Goal: Contribute content: Add original content to the website for others to see

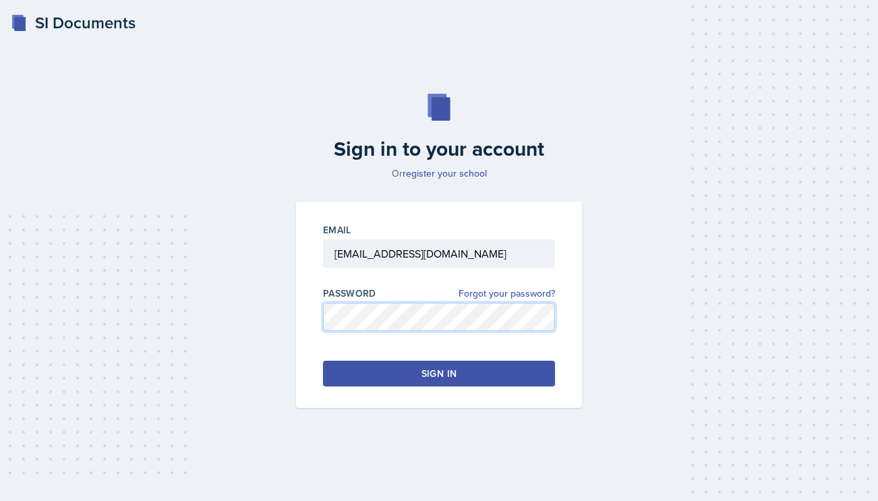
click at [309, 309] on div "Email dbowen27@students.kennesaw.edu Password Forgot your password? Sign in" at bounding box center [439, 305] width 286 height 206
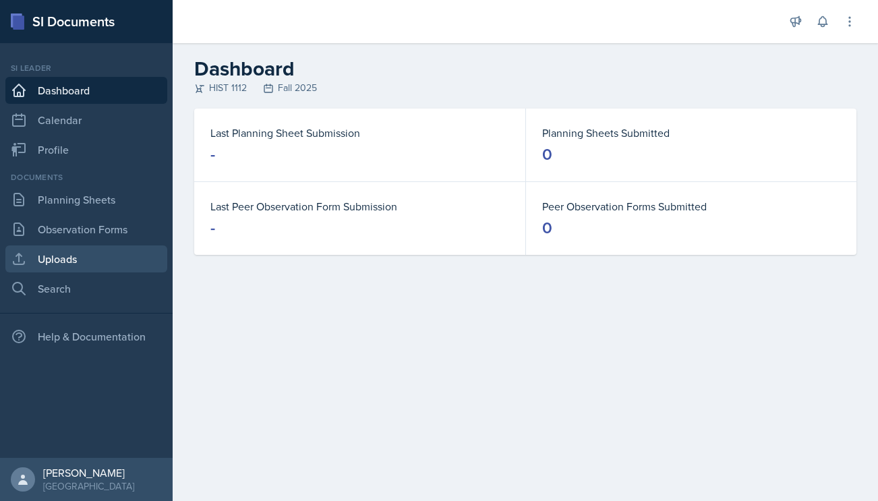
click at [90, 253] on link "Uploads" at bounding box center [86, 259] width 162 height 27
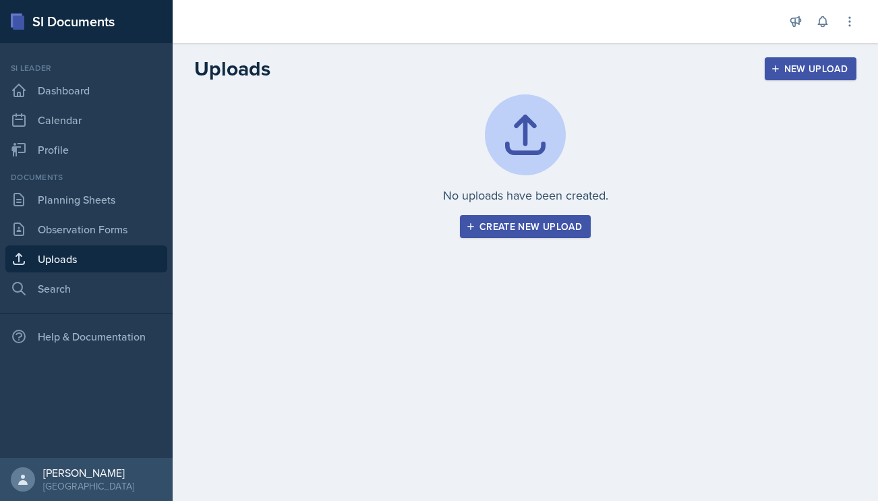
click at [514, 227] on div "Create new upload" at bounding box center [525, 226] width 113 height 11
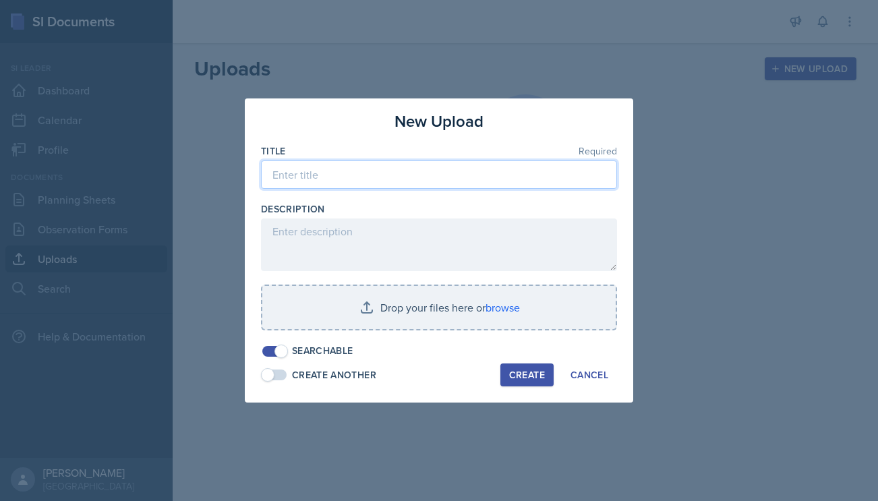
click at [427, 179] on input at bounding box center [439, 175] width 356 height 28
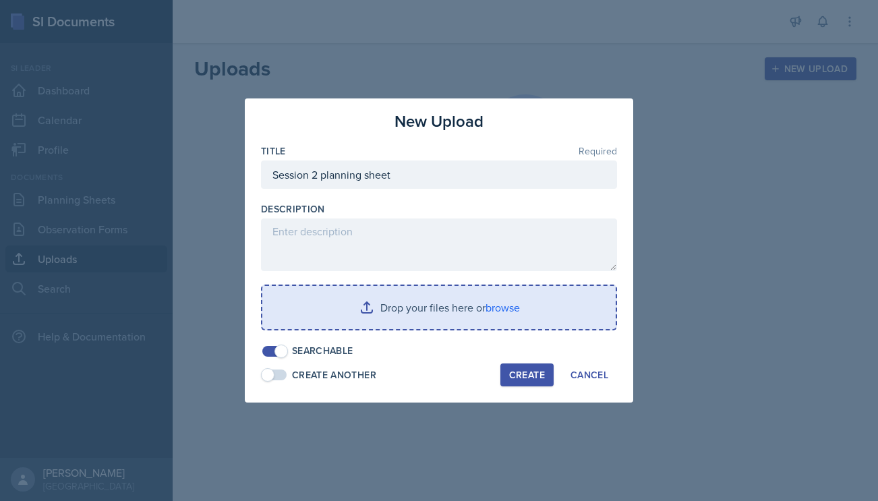
click at [433, 298] on input "file" at bounding box center [439, 307] width 354 height 43
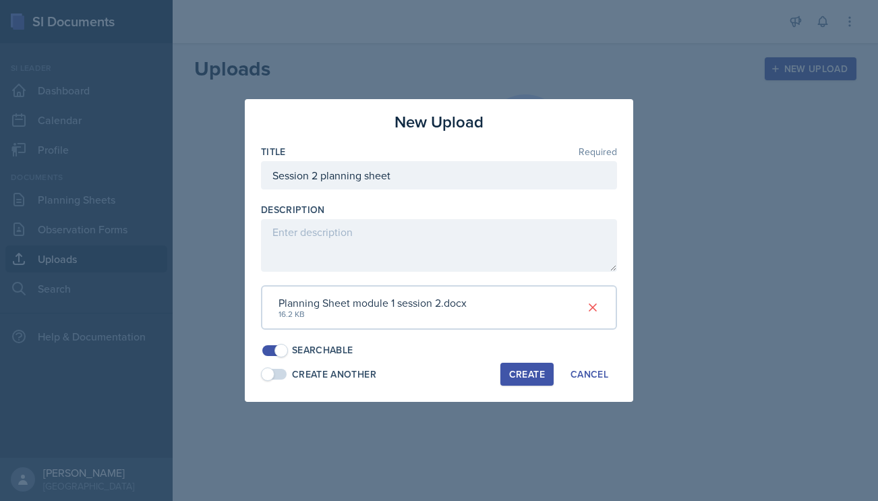
click at [515, 317] on div "Planning Sheet module 1 session 2.docx 16.2 KB" at bounding box center [439, 307] width 356 height 45
click at [503, 295] on div "Planning Sheet module 1 session 2.docx 16.2 KB" at bounding box center [439, 307] width 356 height 45
click at [521, 374] on div "Create" at bounding box center [527, 374] width 36 height 11
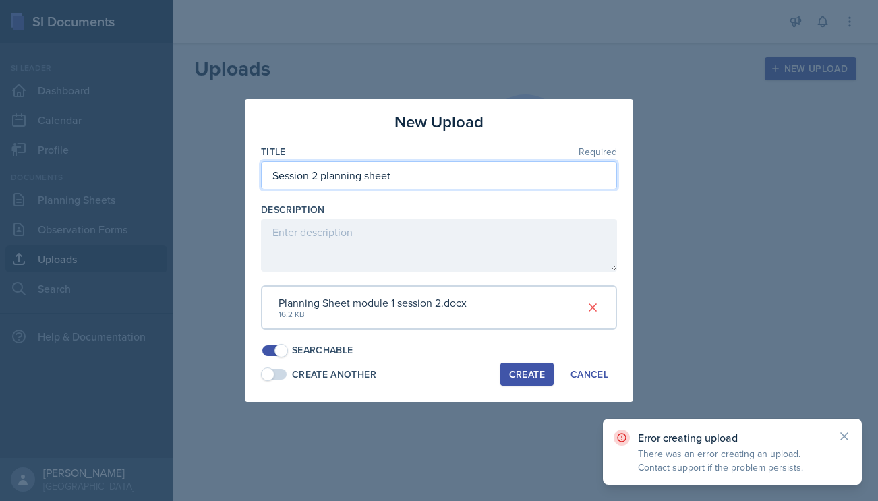
click at [269, 175] on input "Session 2 planning sheet" at bounding box center [439, 175] width 356 height 28
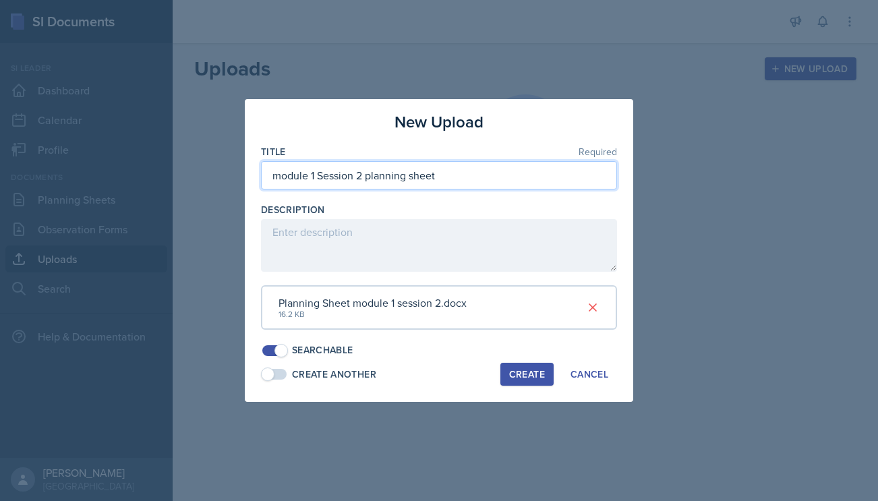
type input "module 1 Session 2 planning sheet"
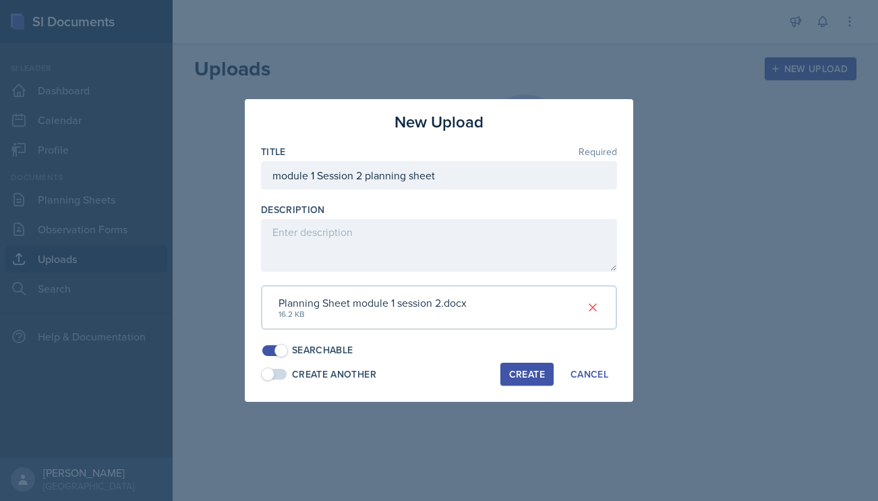
click at [515, 380] on div "Create" at bounding box center [527, 374] width 36 height 11
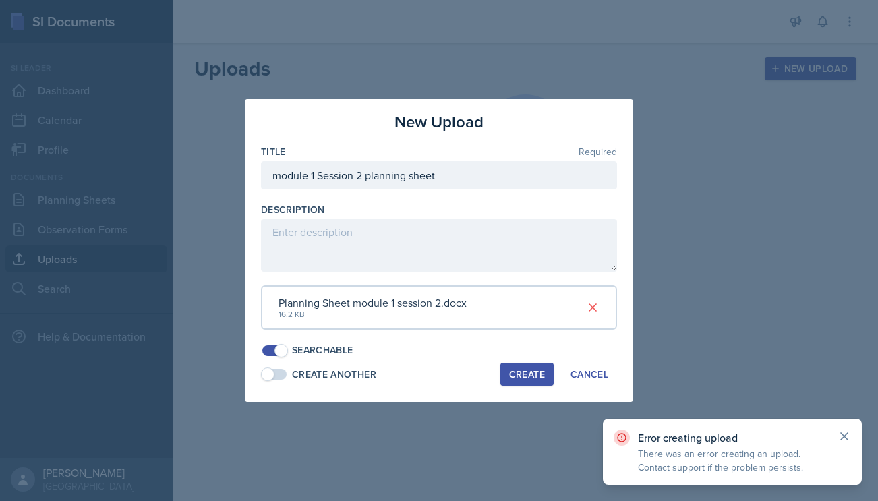
click at [840, 438] on icon at bounding box center [844, 436] width 13 height 13
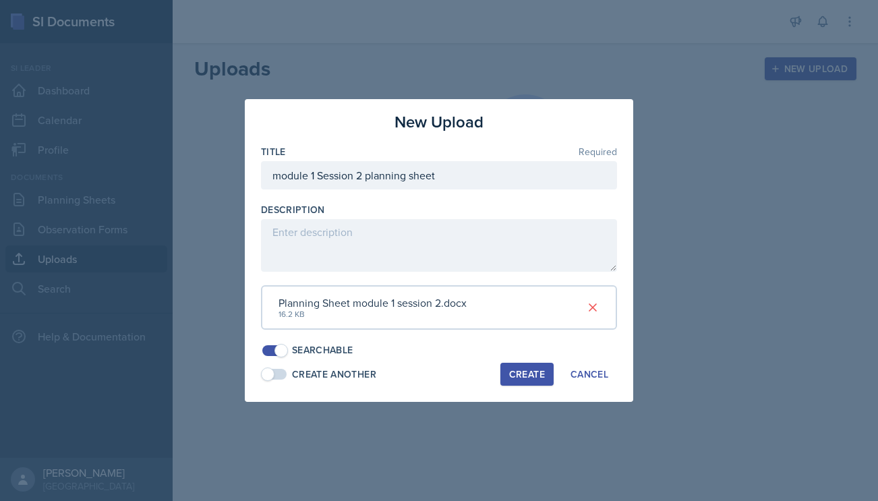
click at [273, 375] on span at bounding box center [267, 374] width 13 height 13
click at [282, 377] on span at bounding box center [281, 374] width 13 height 13
click at [277, 354] on span at bounding box center [281, 350] width 13 height 13
click at [275, 354] on span at bounding box center [274, 350] width 24 height 11
click at [279, 372] on span at bounding box center [274, 374] width 24 height 11
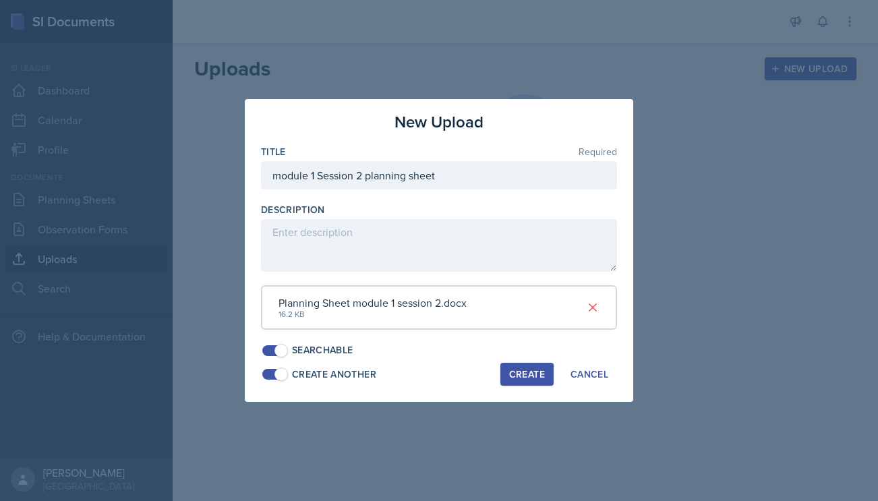
click at [512, 364] on button "Create" at bounding box center [527, 374] width 53 height 23
click at [509, 382] on button "Create" at bounding box center [527, 374] width 53 height 23
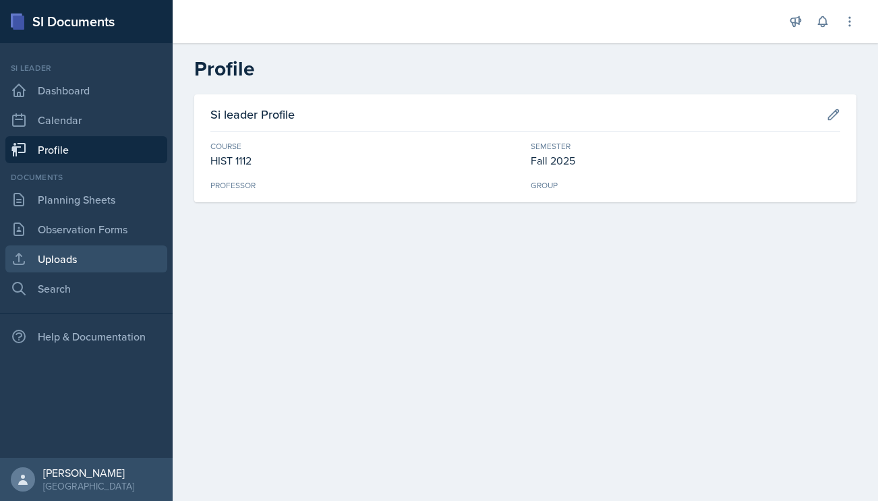
click at [83, 260] on link "Uploads" at bounding box center [86, 259] width 162 height 27
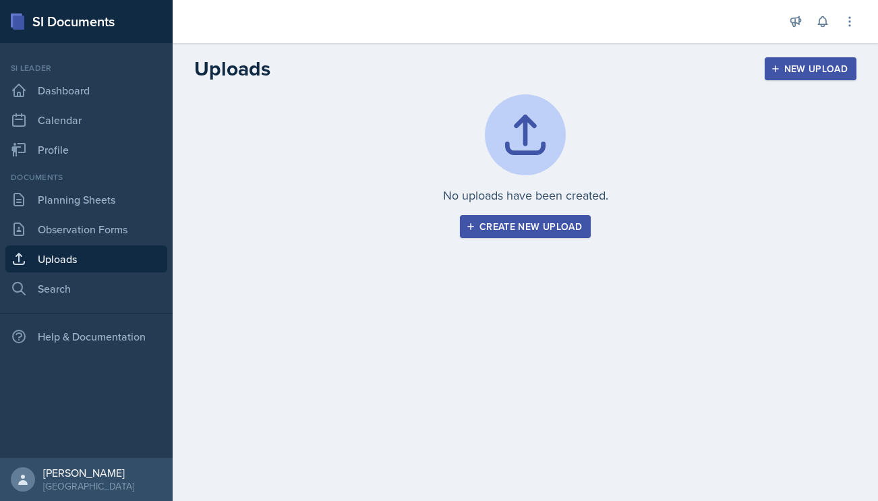
click at [501, 227] on div "Create new upload" at bounding box center [525, 226] width 113 height 11
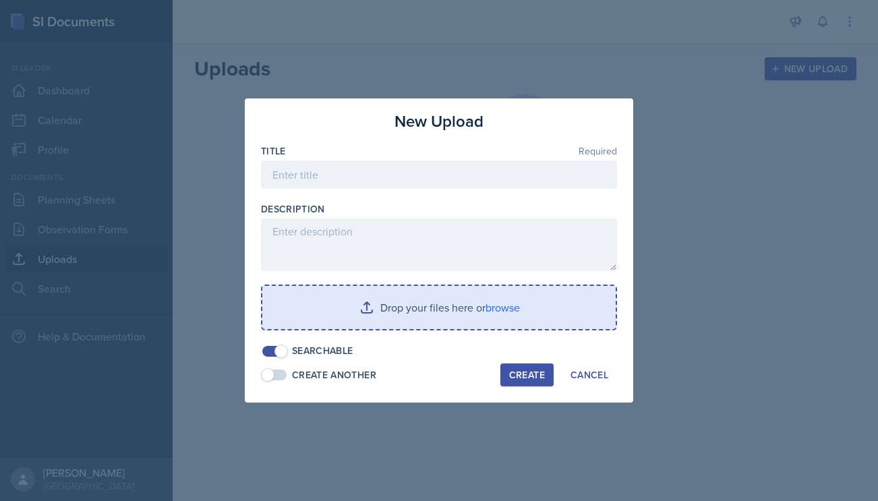
click at [352, 299] on input "file" at bounding box center [439, 307] width 354 height 43
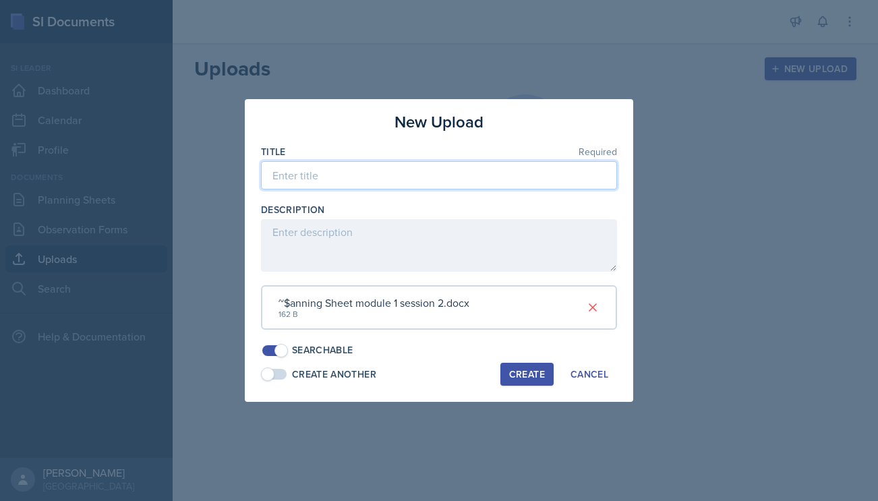
click at [420, 186] on input at bounding box center [439, 175] width 356 height 28
type input "Planning sheet module 1 session 2"
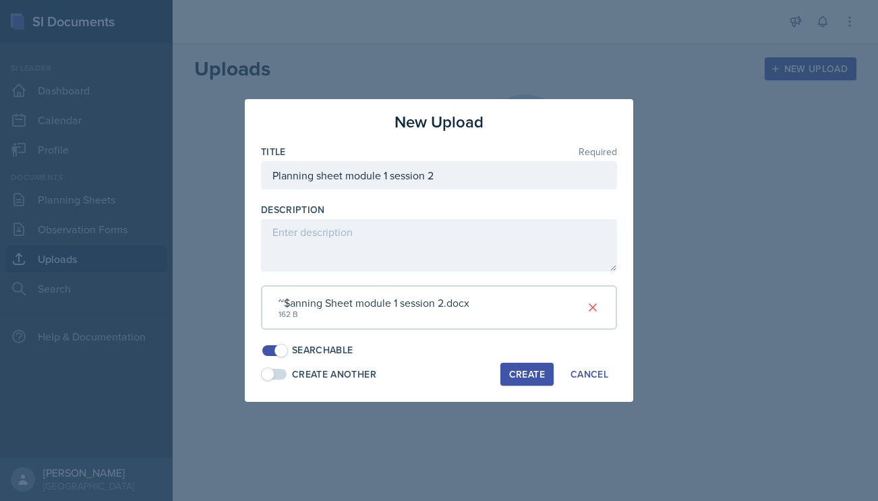
click at [526, 378] on div "Create" at bounding box center [527, 374] width 36 height 11
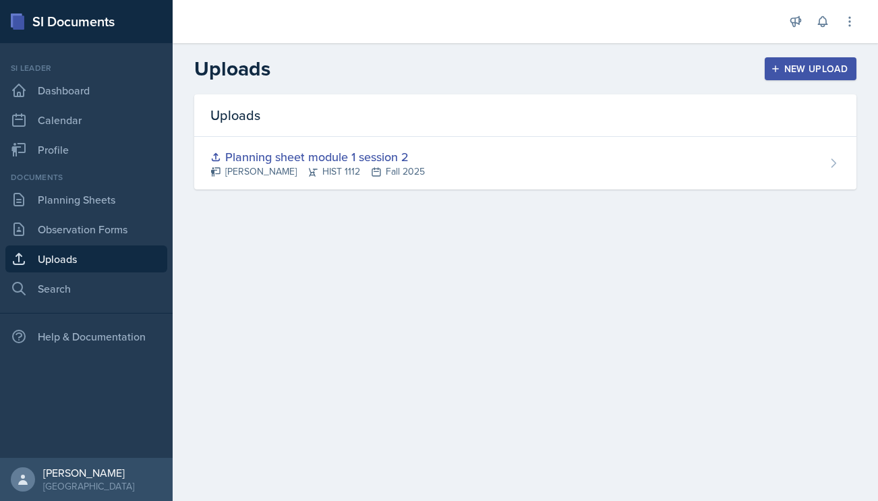
click at [797, 74] on div "New Upload" at bounding box center [811, 68] width 75 height 11
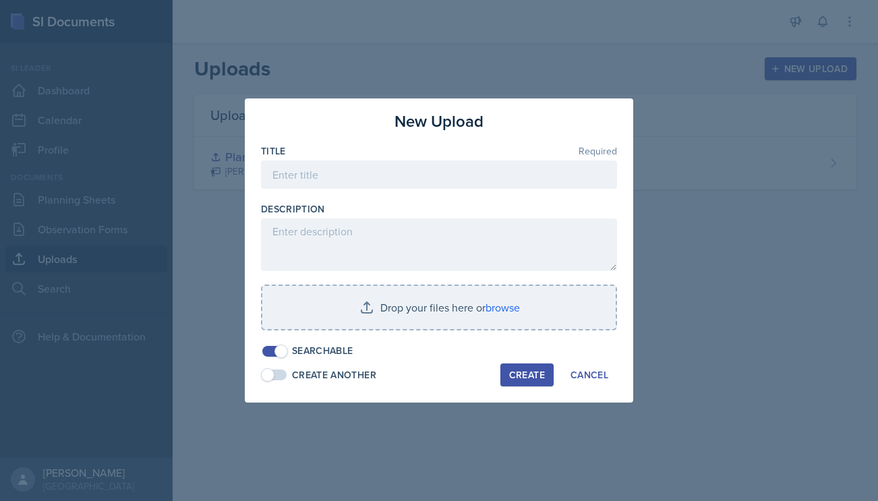
click at [345, 365] on div "Create Another Create Cancel" at bounding box center [439, 375] width 356 height 23
click at [274, 378] on span at bounding box center [274, 375] width 24 height 11
click at [279, 378] on span at bounding box center [281, 374] width 13 height 13
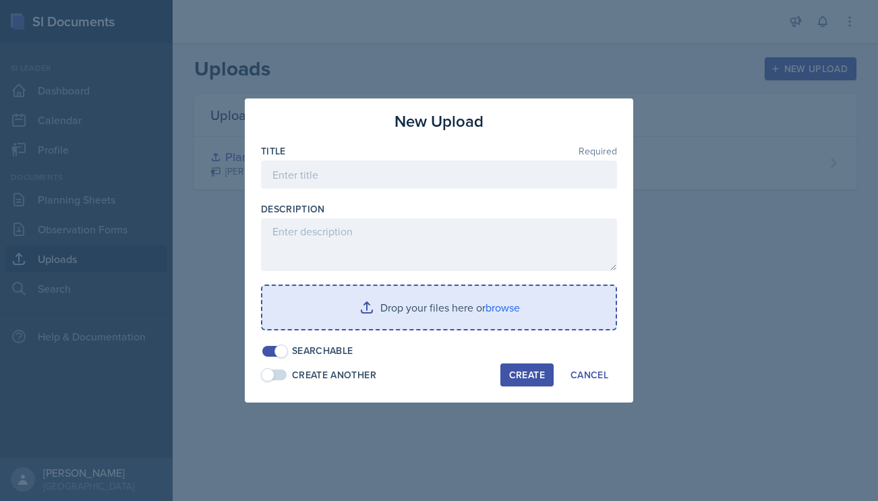
click at [366, 308] on input "file" at bounding box center [439, 307] width 354 height 43
click at [401, 300] on input "file" at bounding box center [439, 307] width 354 height 43
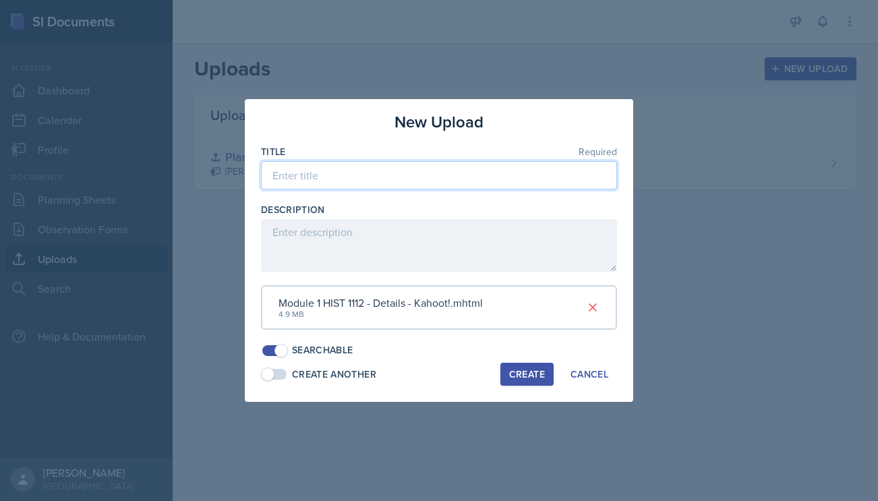
click at [382, 175] on input at bounding box center [439, 175] width 356 height 28
type input "R"
type input "Module 1 session 2 resource"
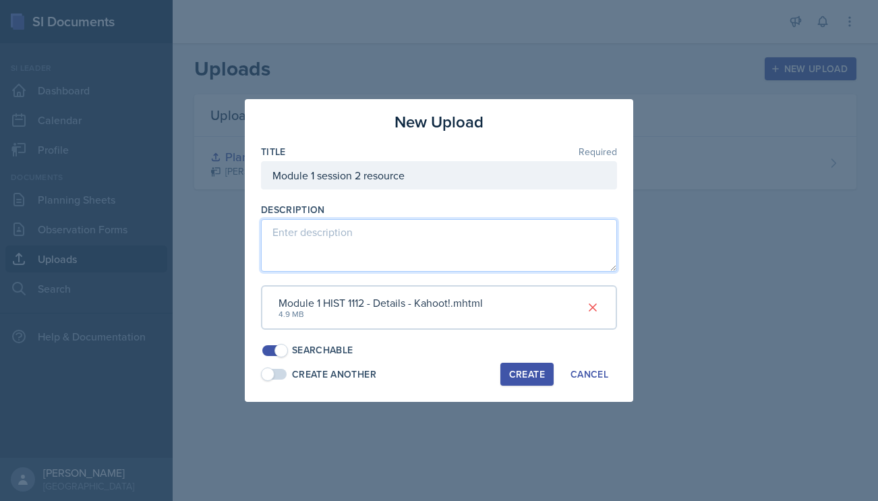
click at [442, 241] on textarea at bounding box center [439, 245] width 356 height 53
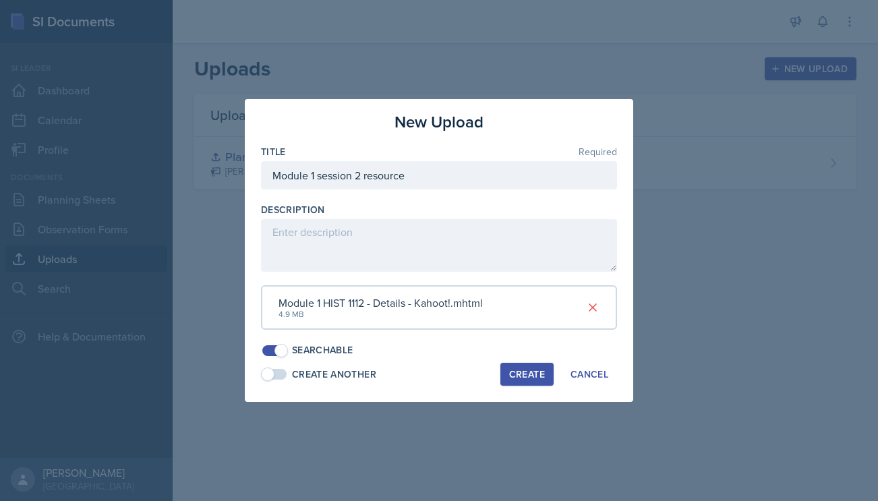
click at [514, 366] on button "Create" at bounding box center [527, 374] width 53 height 23
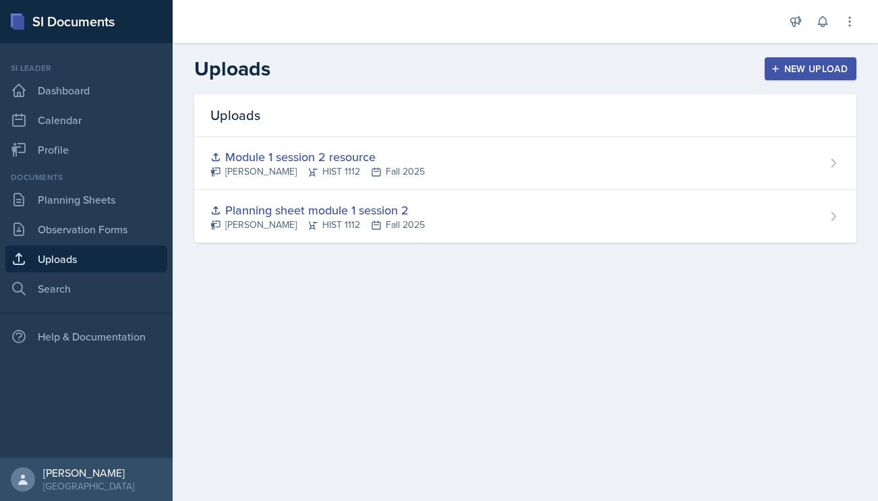
click at [774, 68] on icon "button" at bounding box center [775, 68] width 9 height 9
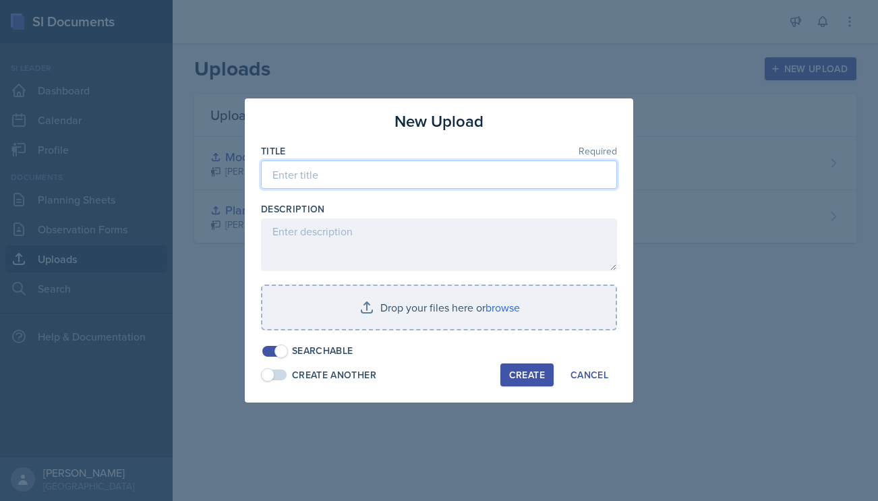
click at [448, 170] on input at bounding box center [439, 175] width 356 height 28
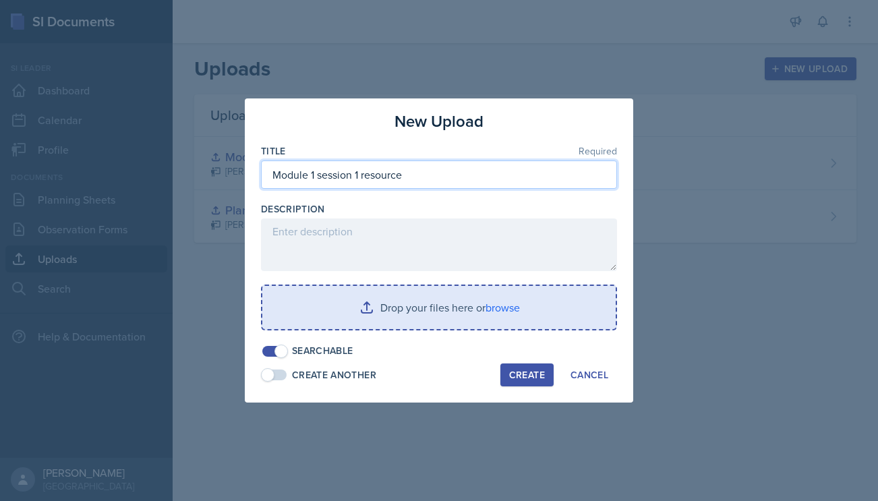
type input "Module 1 session 1 resource"
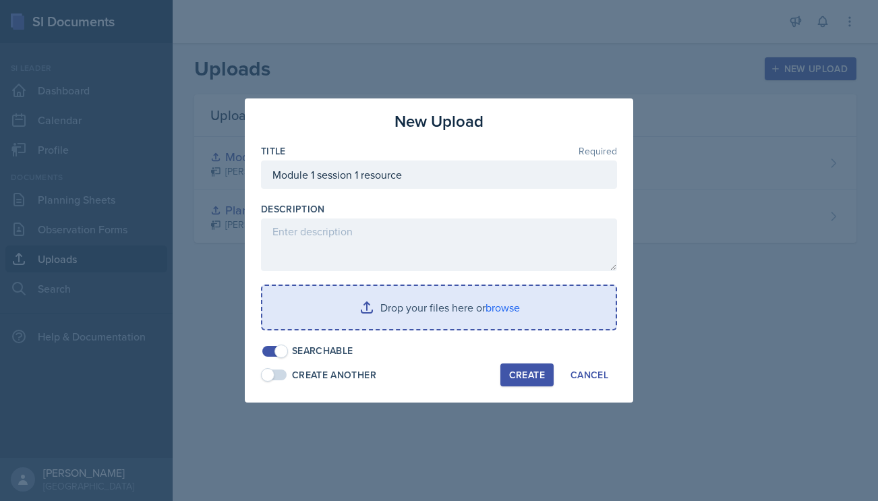
click at [476, 300] on input "file" at bounding box center [439, 307] width 354 height 43
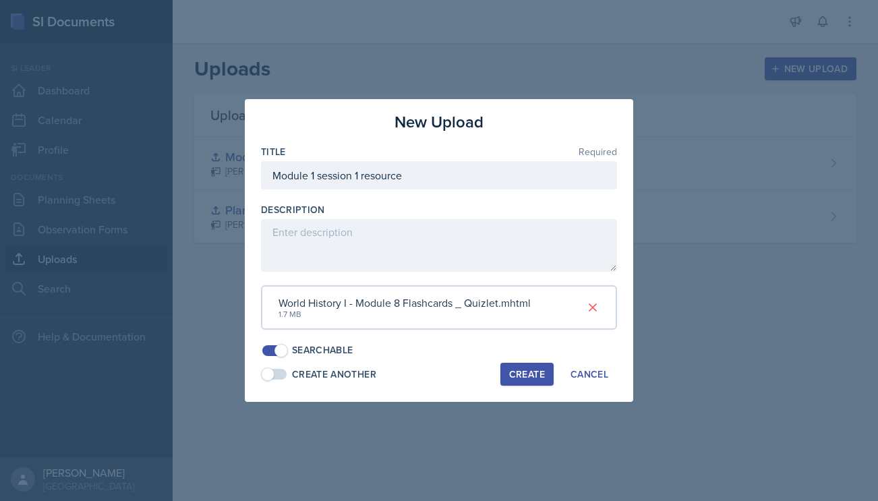
click at [399, 305] on div "World History I - Module 8 Flashcards _ Quizlet.mhtml" at bounding box center [405, 303] width 252 height 16
click at [589, 309] on icon at bounding box center [592, 307] width 13 height 13
click at [536, 376] on div "Create" at bounding box center [527, 374] width 36 height 11
